Goal: Find specific page/section: Find specific page/section

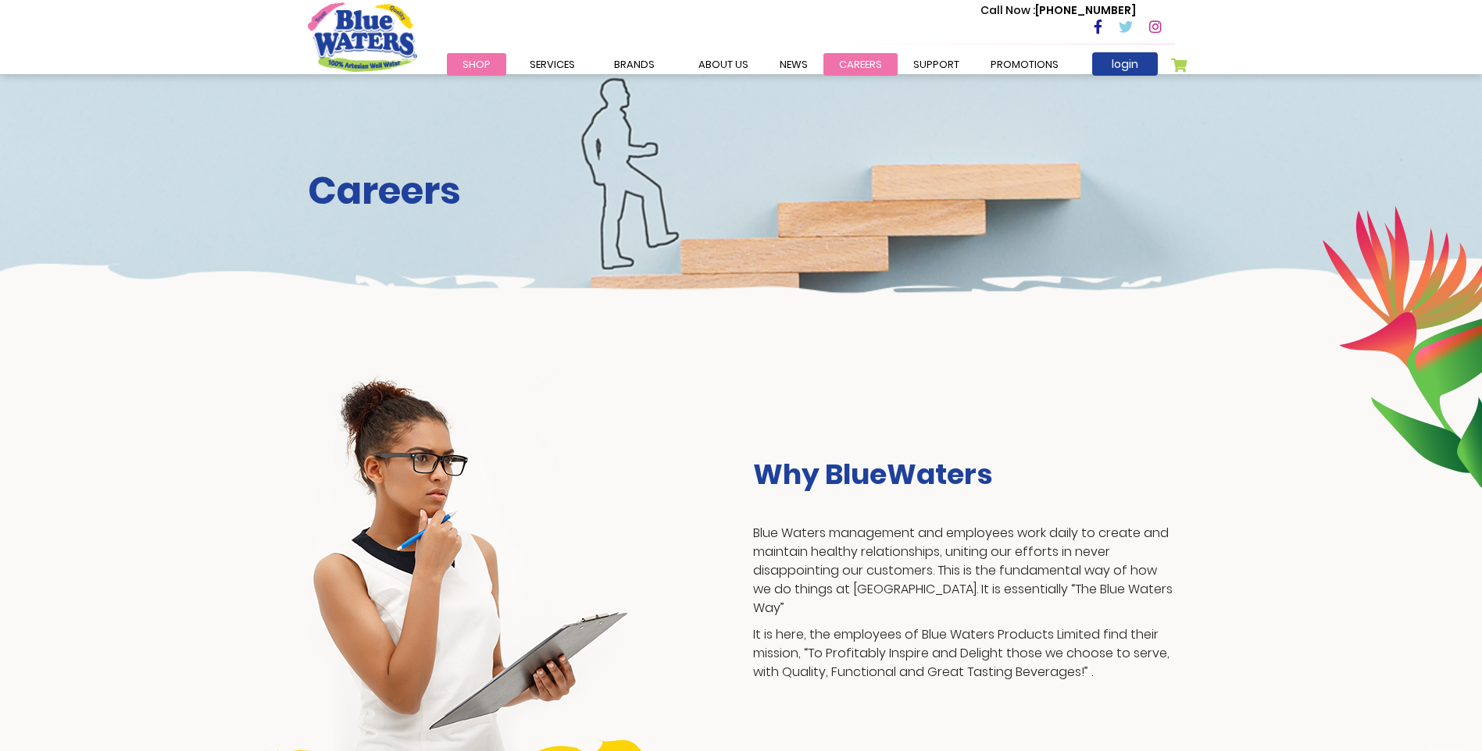
click at [848, 56] on link "careers" at bounding box center [860, 64] width 74 height 23
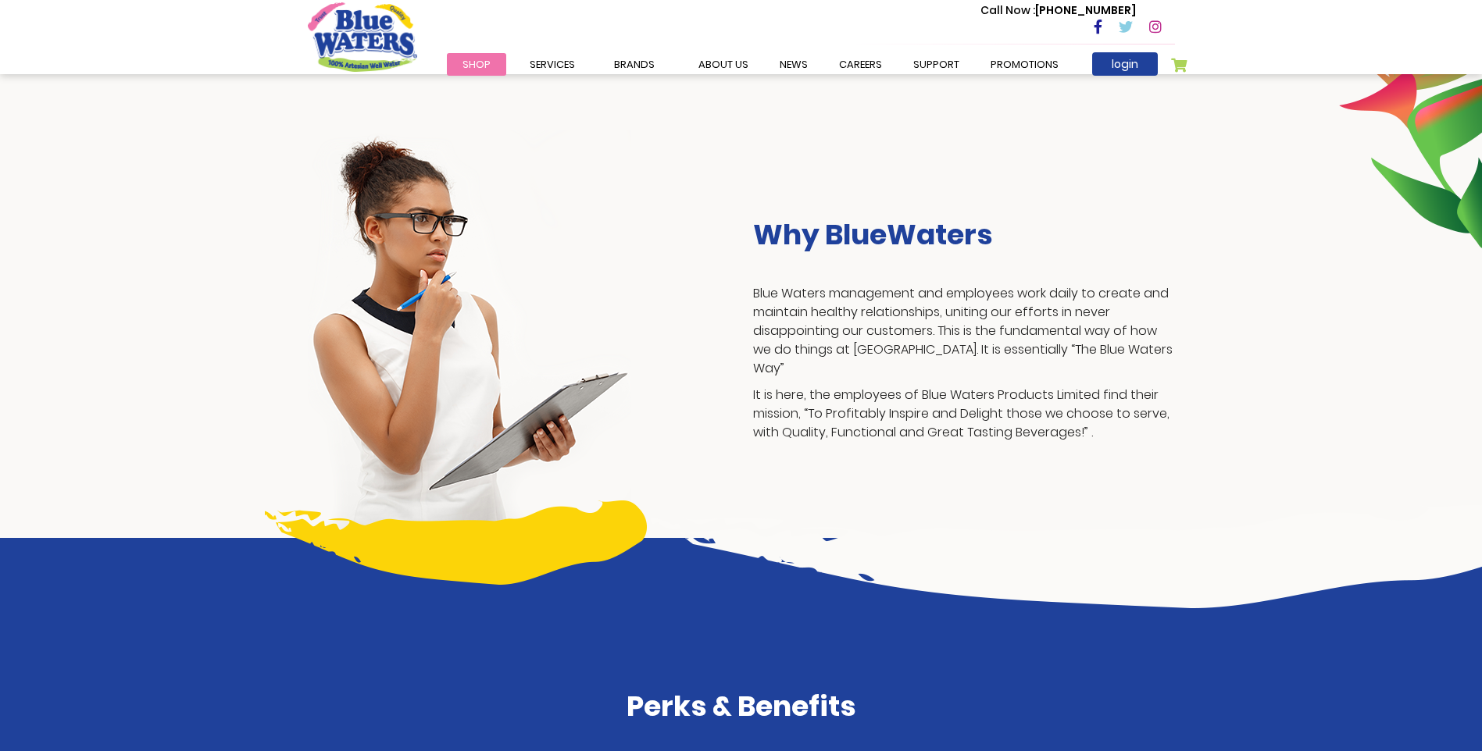
scroll to position [84, 0]
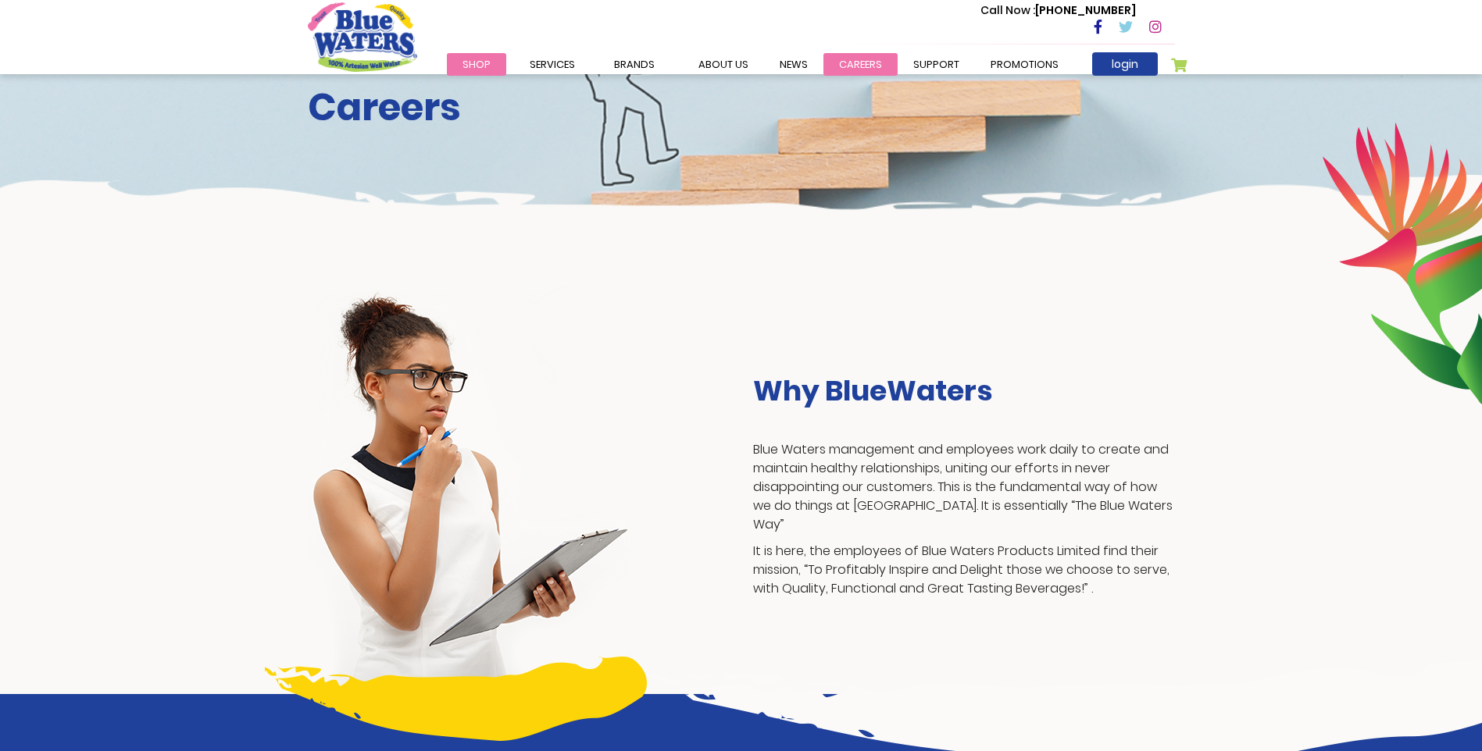
click at [865, 54] on link "careers" at bounding box center [860, 64] width 74 height 23
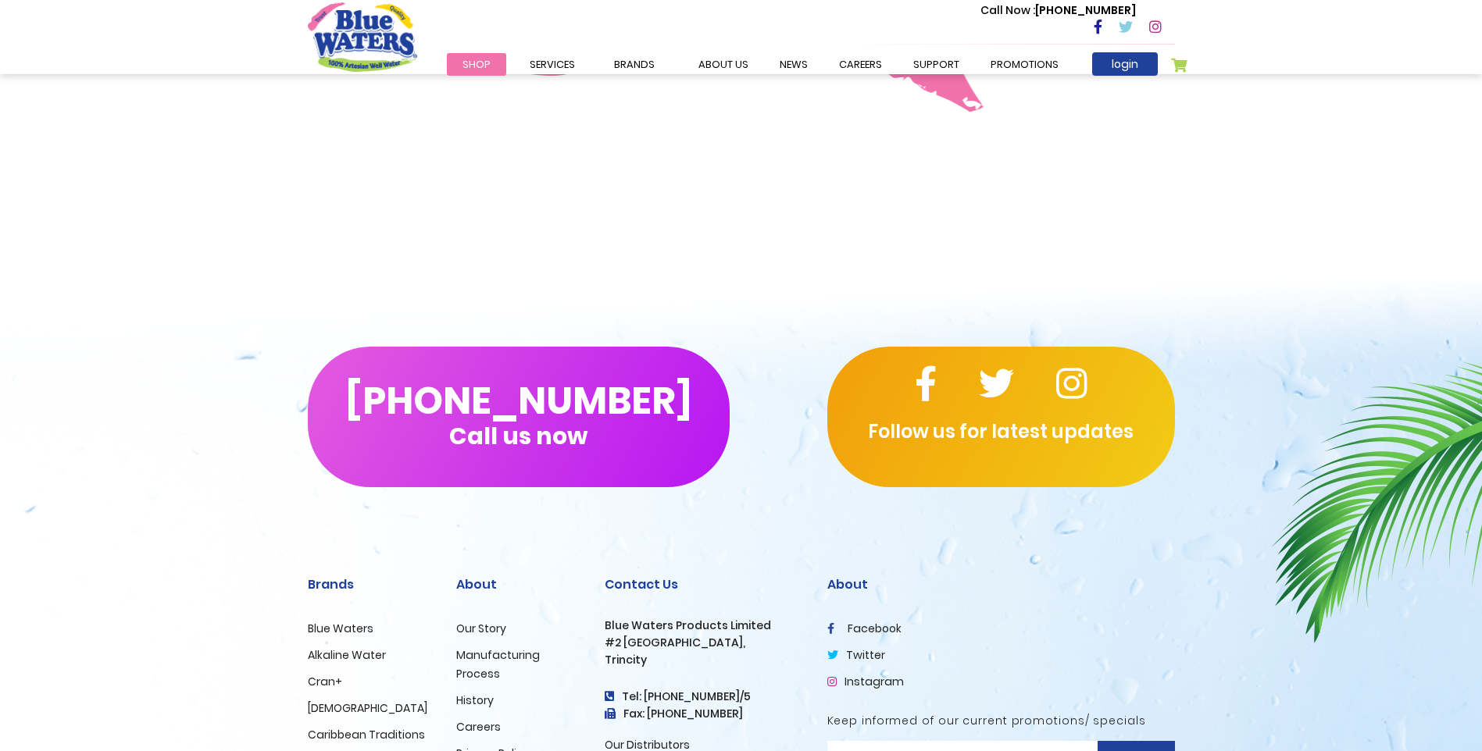
scroll to position [1406, 0]
